Goal: Transaction & Acquisition: Purchase product/service

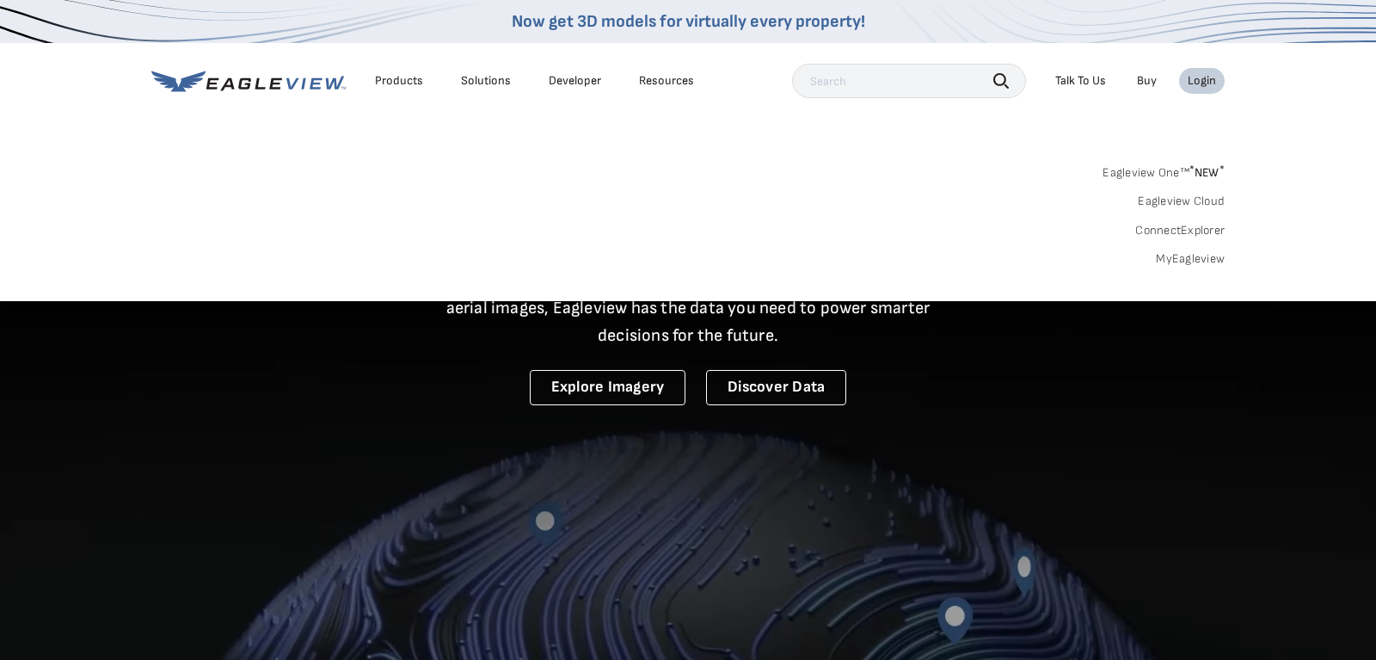
click at [1174, 260] on link "MyEagleview" at bounding box center [1190, 258] width 69 height 15
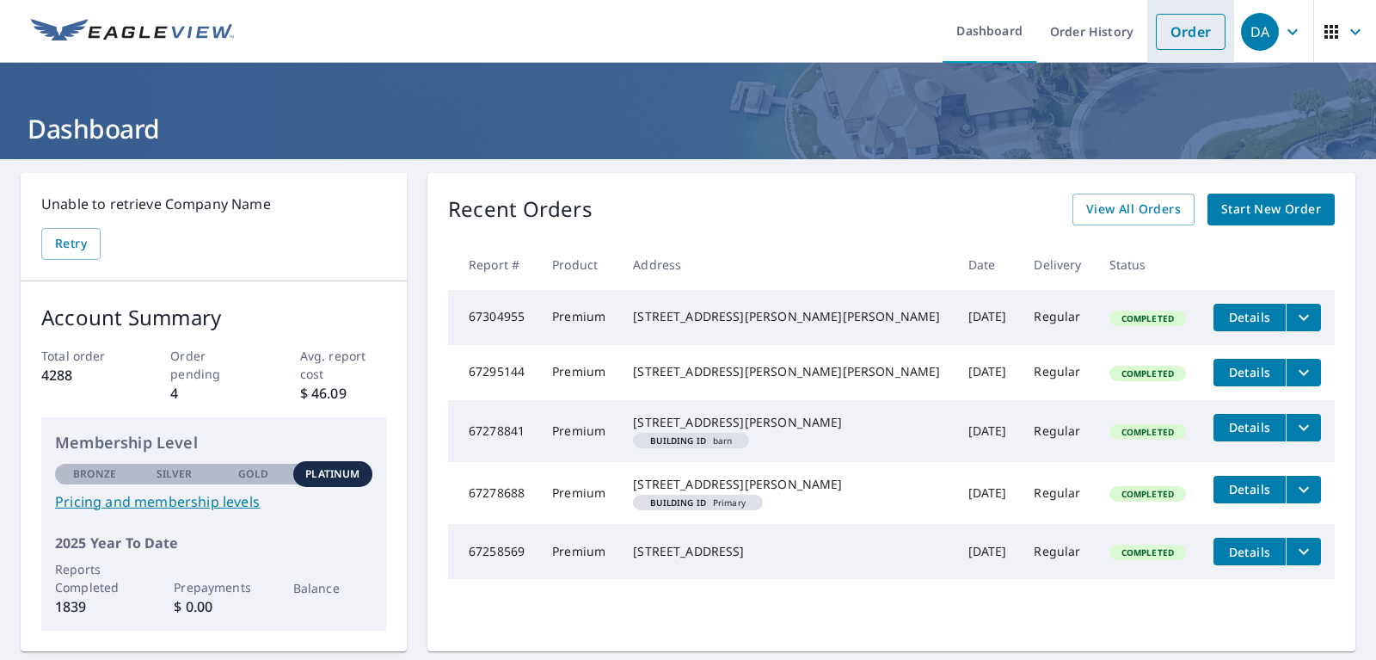
click at [1192, 27] on link "Order" at bounding box center [1191, 32] width 70 height 36
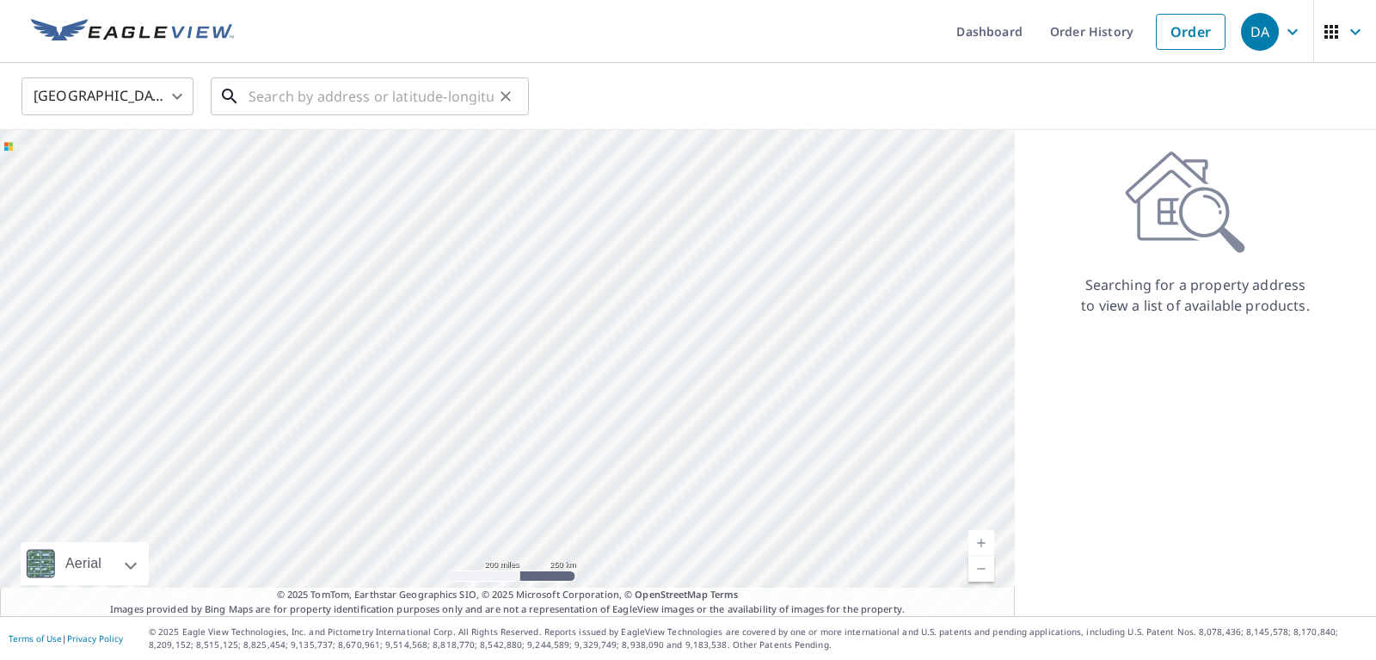
click at [413, 92] on input "text" at bounding box center [370, 96] width 245 height 48
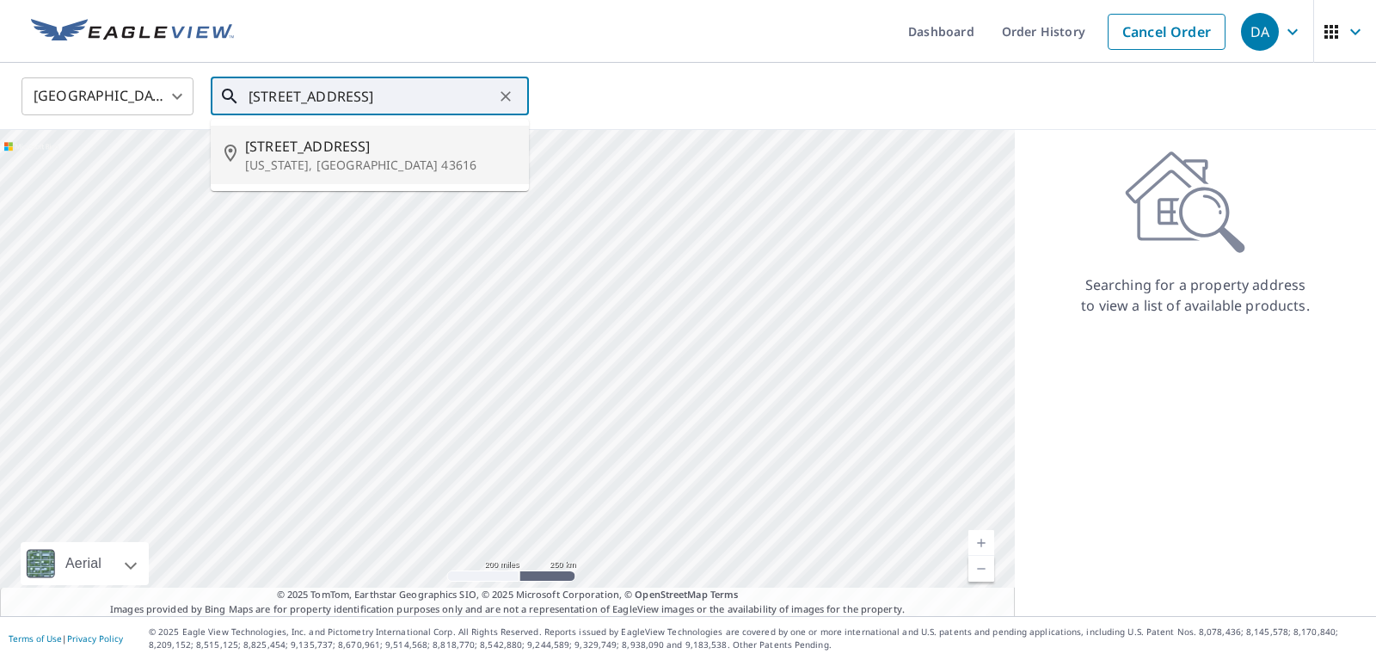
click at [325, 165] on p "Oregon, OH 43616" at bounding box center [380, 164] width 270 height 17
type input "3225 N Eastmoreland Dr Oregon, OH 43616"
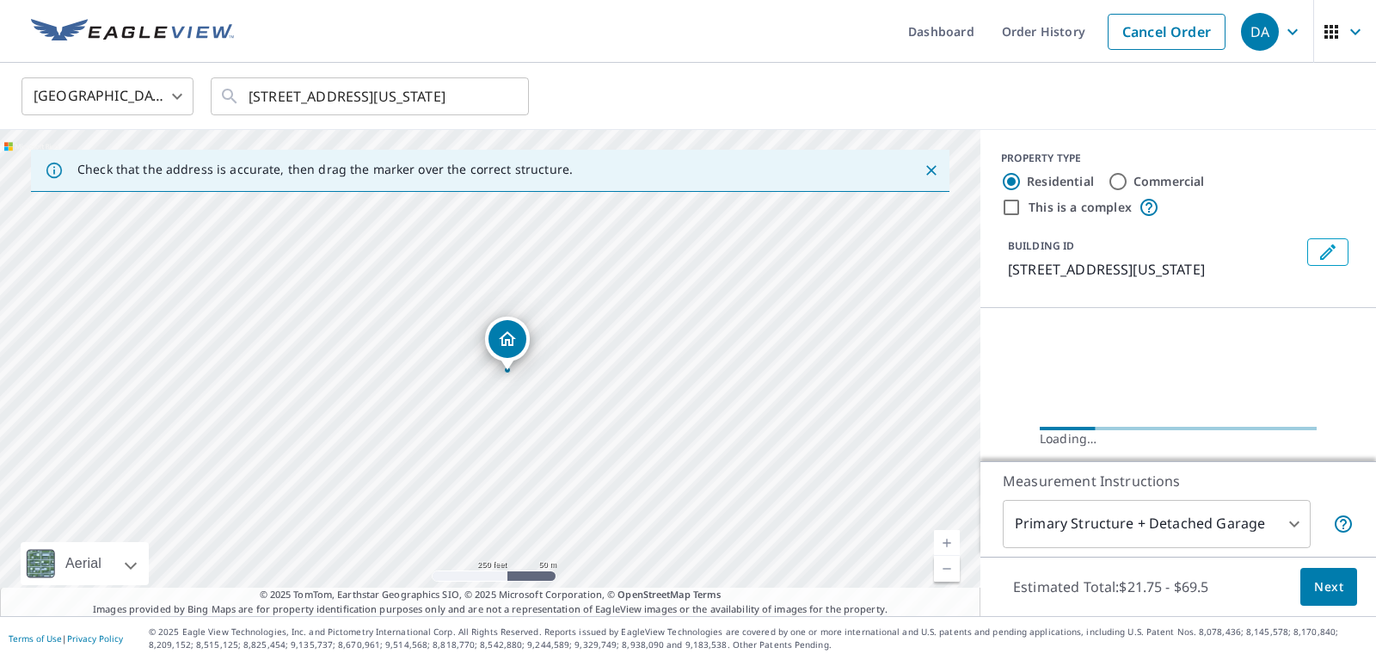
click at [950, 541] on link "Current Level 17, Zoom In" at bounding box center [947, 543] width 26 height 26
click at [950, 541] on link "Current Level 18, Zoom In" at bounding box center [947, 543] width 26 height 26
click at [949, 541] on link "Current Level 18, Zoom In" at bounding box center [947, 543] width 26 height 26
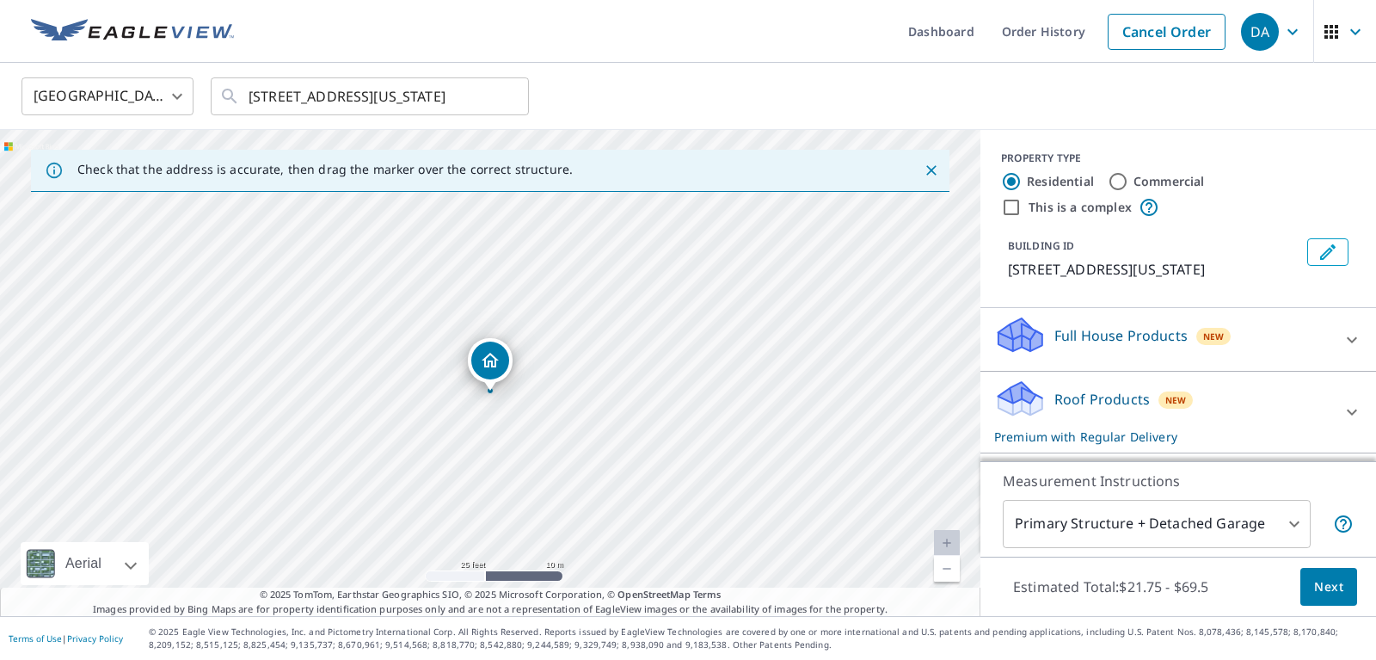
drag, startPoint x: 479, startPoint y: 340, endPoint x: 479, endPoint y: 360, distance: 20.6
click at [479, 360] on div "3225 N Eastmoreland Dr Oregon, OH 43616" at bounding box center [490, 373] width 980 height 486
click at [1319, 586] on span "Next" at bounding box center [1328, 586] width 29 height 21
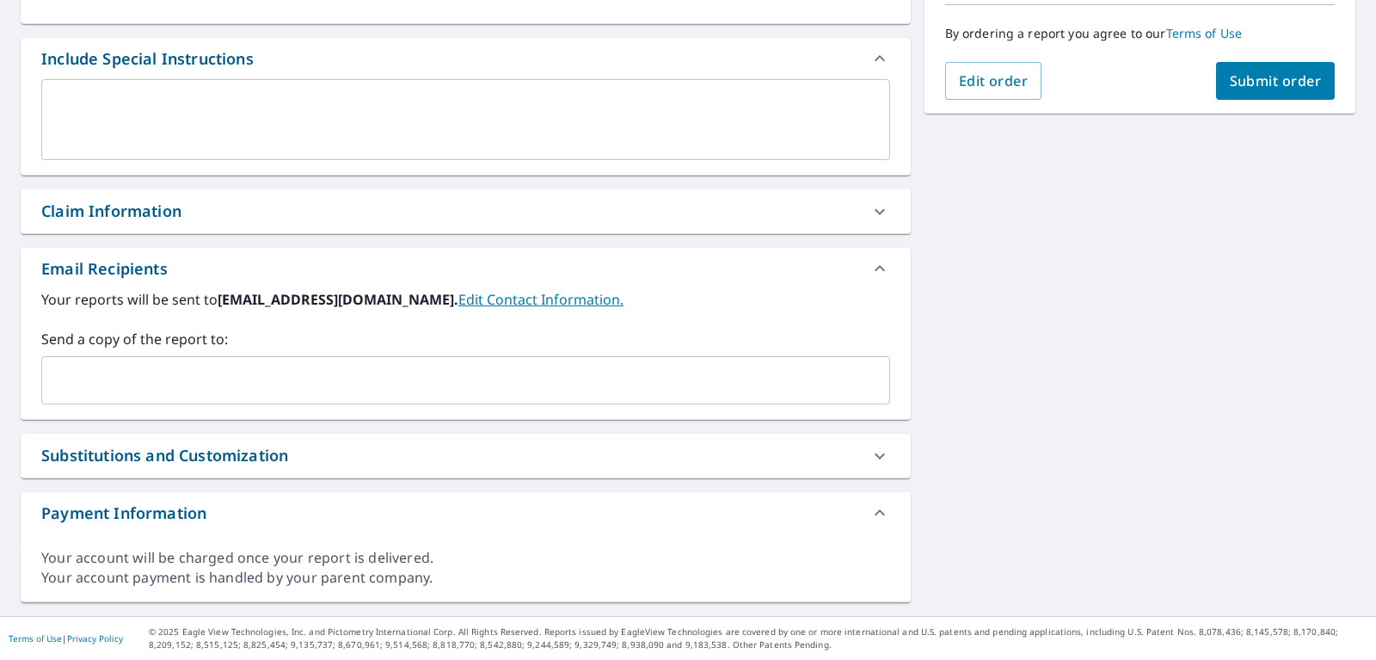
scroll to position [435, 0]
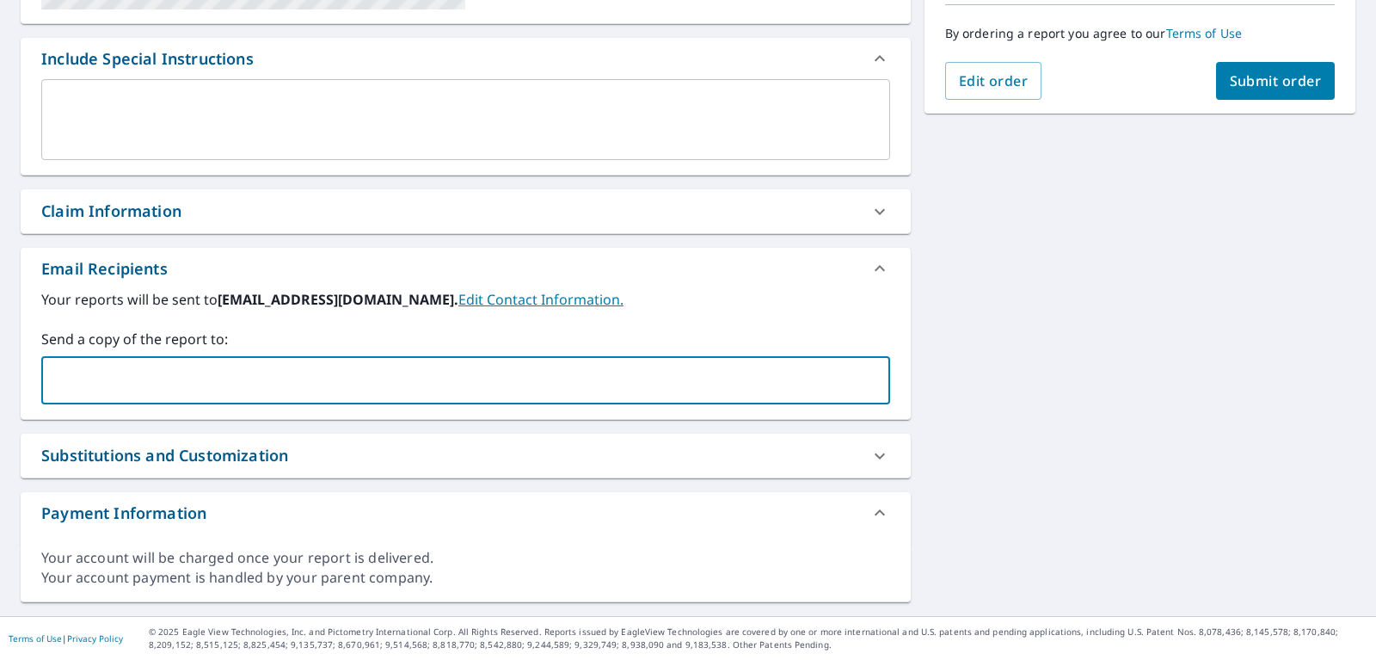
click at [253, 382] on input "text" at bounding box center [452, 380] width 807 height 33
type input "bvanorden@modernbuilderssupply.com"
click at [1261, 76] on span "Submit order" at bounding box center [1276, 80] width 92 height 19
checkbox input "true"
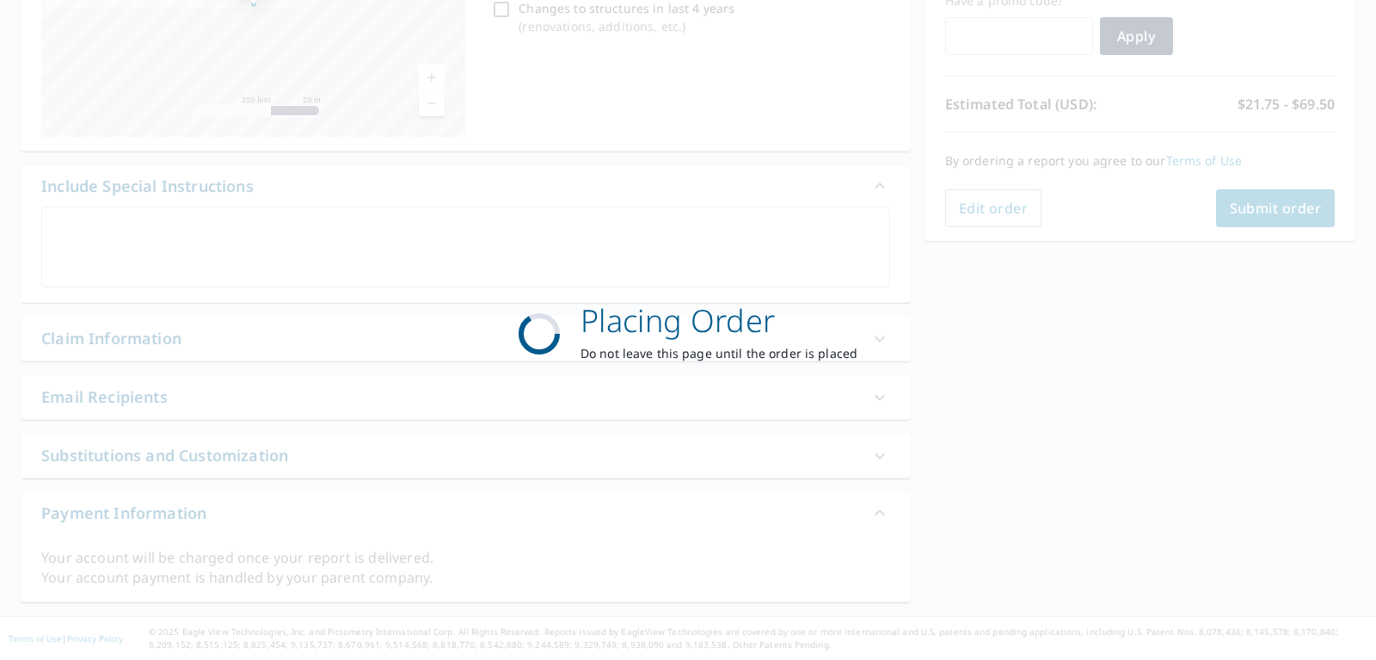
scroll to position [308, 0]
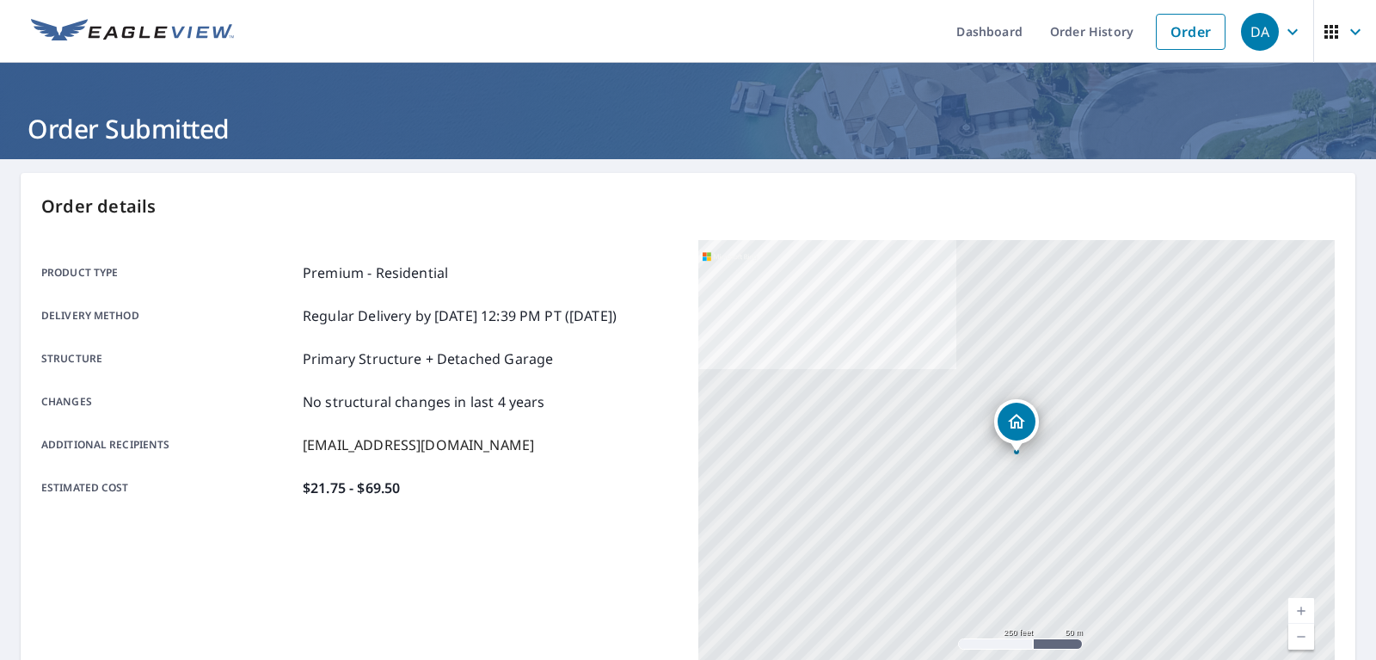
click at [1294, 31] on icon "button" at bounding box center [1292, 31] width 21 height 21
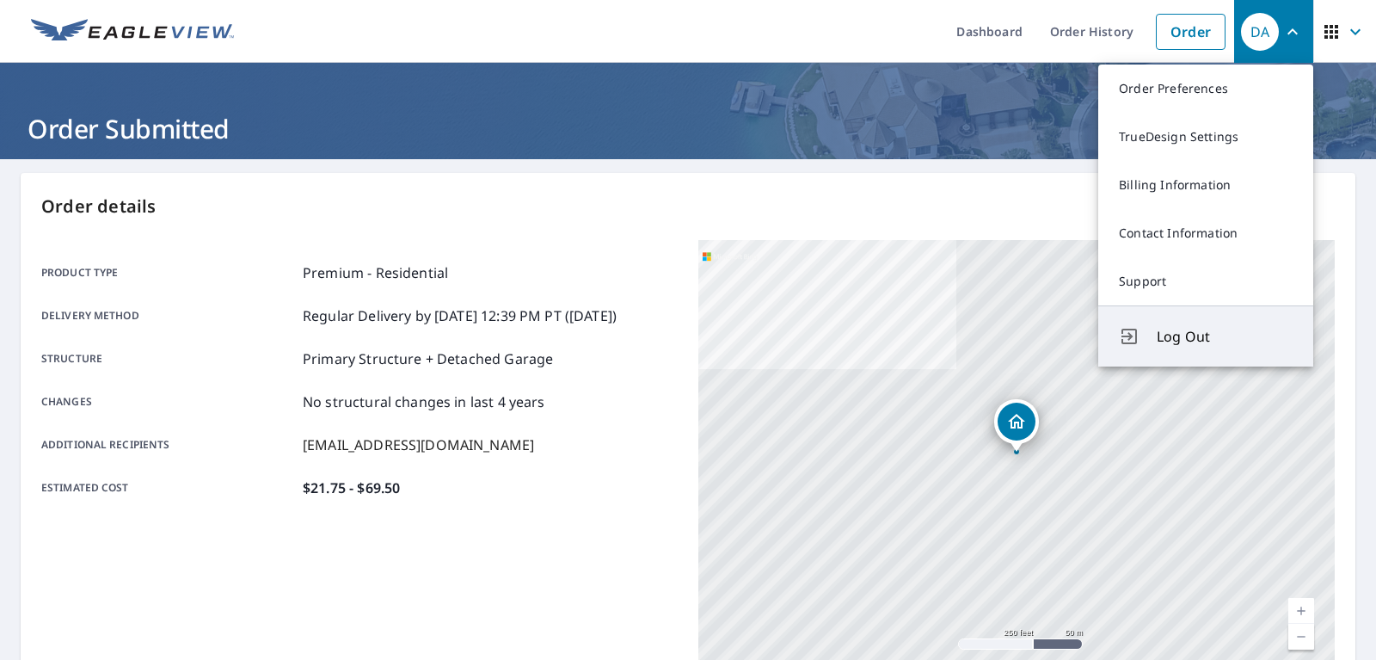
click at [1161, 325] on button "Log Out" at bounding box center [1205, 335] width 215 height 61
